Goal: Information Seeking & Learning: Learn about a topic

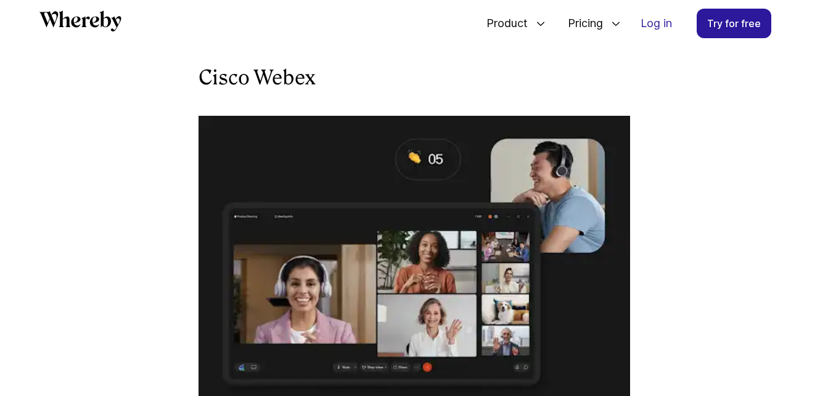
scroll to position [6938, 0]
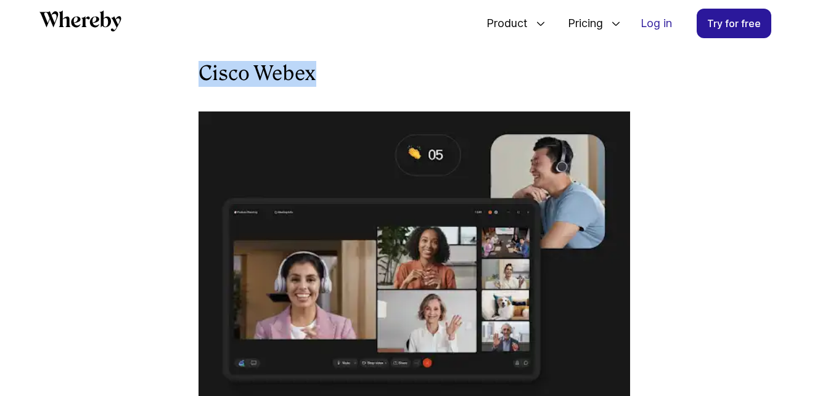
drag, startPoint x: 200, startPoint y: 86, endPoint x: 319, endPoint y: 87, distance: 119.0
click at [319, 87] on h3 "Cisco Webex" at bounding box center [414, 74] width 432 height 26
copy h3 "Cisco Webex"
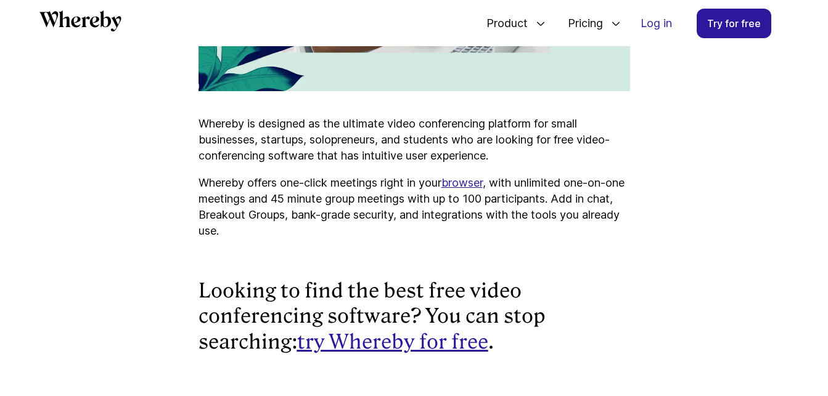
scroll to position [8297, 0]
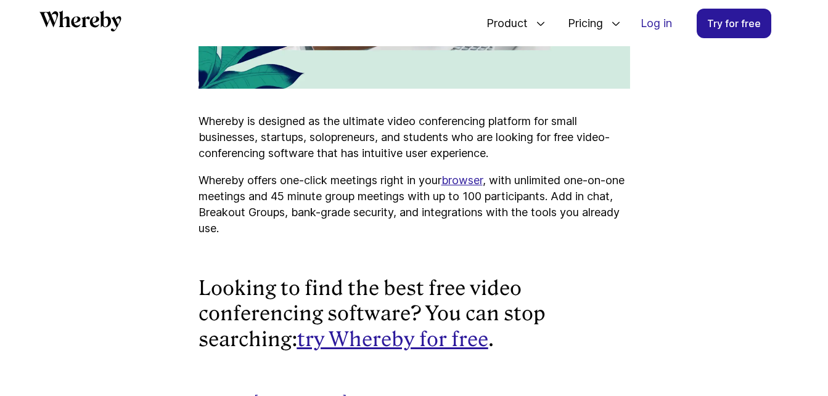
click at [473, 187] on link "browser" at bounding box center [461, 180] width 41 height 13
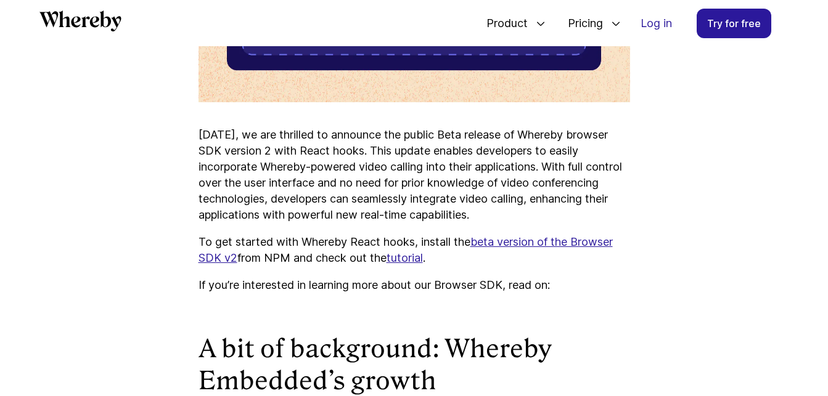
scroll to position [730, 0]
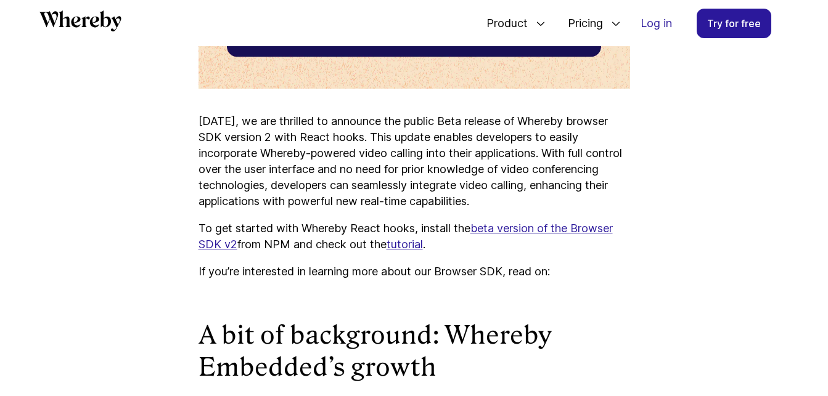
click at [511, 233] on link "beta version of the Browser SDK v2" at bounding box center [405, 236] width 414 height 29
